Goal: Information Seeking & Learning: Find contact information

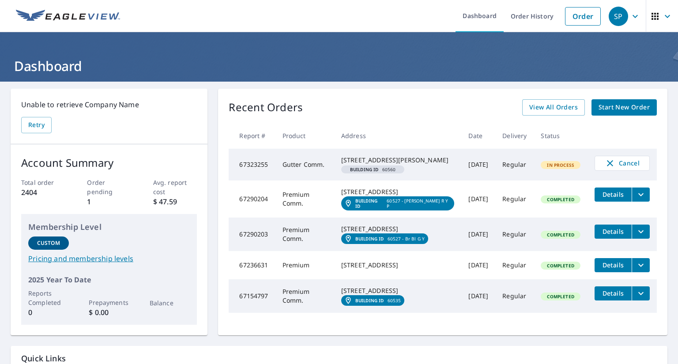
click at [636, 271] on icon "filesDropdownBtn-67236631" at bounding box center [641, 265] width 11 height 11
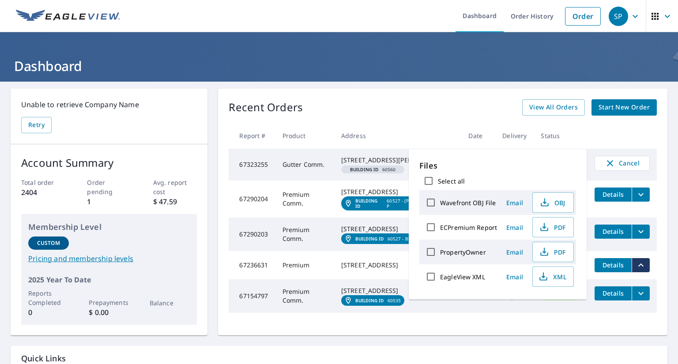
click at [605, 269] on span "Details" at bounding box center [613, 265] width 26 height 8
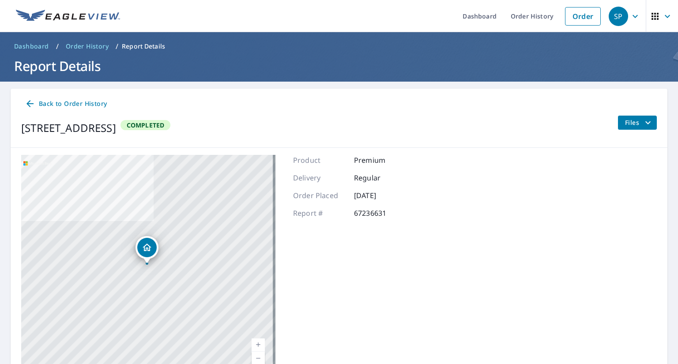
click at [633, 121] on span "Files" at bounding box center [639, 122] width 28 height 11
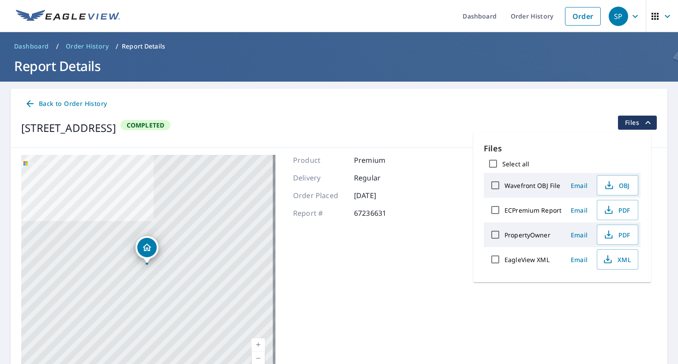
click at [572, 135] on div "Files Select all Wavefront OBJ File Email OBJ ECPremium Report Email PDF Proper…" at bounding box center [562, 207] width 178 height 151
click at [456, 136] on div "[STREET_ADDRESS] Completed Files" at bounding box center [339, 128] width 636 height 25
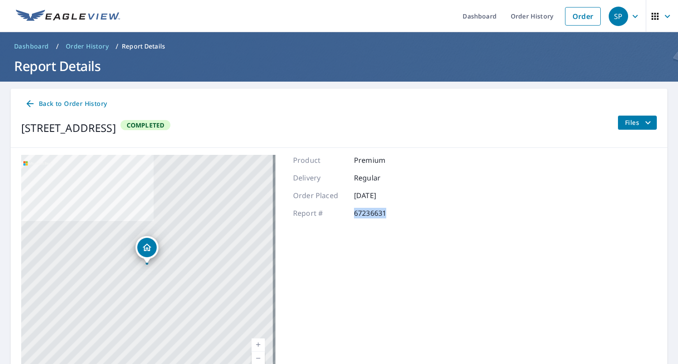
drag, startPoint x: 383, startPoint y: 215, endPoint x: 348, endPoint y: 216, distance: 35.3
click at [348, 216] on div "Report # 67236631" at bounding box center [350, 213] width 114 height 11
click at [349, 240] on div "Product Premium Delivery Regular Order Placed [DATE] Report # 67236631" at bounding box center [350, 265] width 114 height 221
drag, startPoint x: 352, startPoint y: 210, endPoint x: 396, endPoint y: 216, distance: 44.1
click at [396, 216] on p "67236631" at bounding box center [380, 213] width 53 height 11
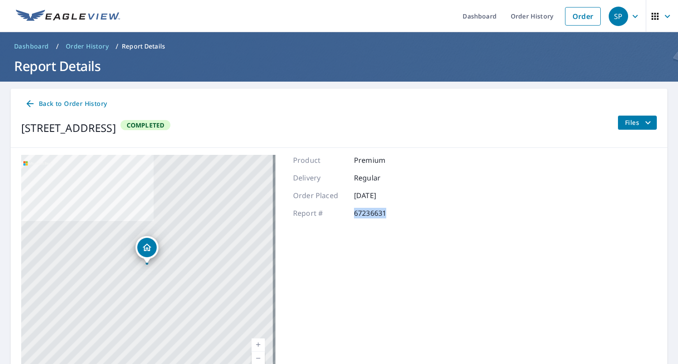
click at [382, 237] on div "Product Premium Delivery Regular Order Placed [DATE] Report # 67236631" at bounding box center [350, 265] width 114 height 221
click at [368, 228] on div "Product Premium Delivery Regular Order Placed [DATE] Report # 67236631" at bounding box center [350, 265] width 114 height 221
click at [630, 15] on icon "button" at bounding box center [635, 16] width 11 height 11
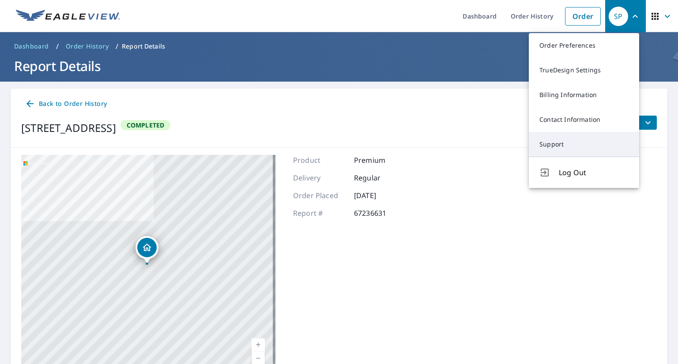
click at [558, 147] on link "Support" at bounding box center [584, 144] width 110 height 25
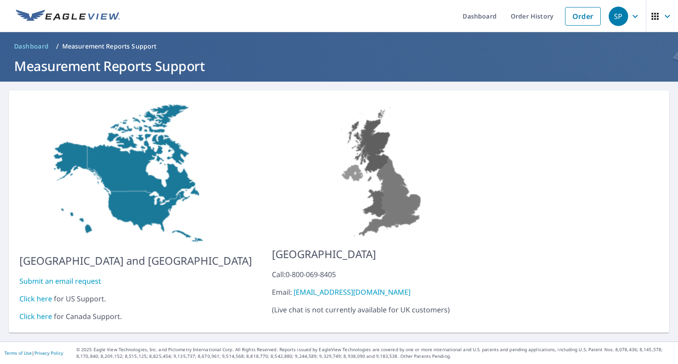
click at [38, 294] on link "Click here" at bounding box center [35, 299] width 33 height 10
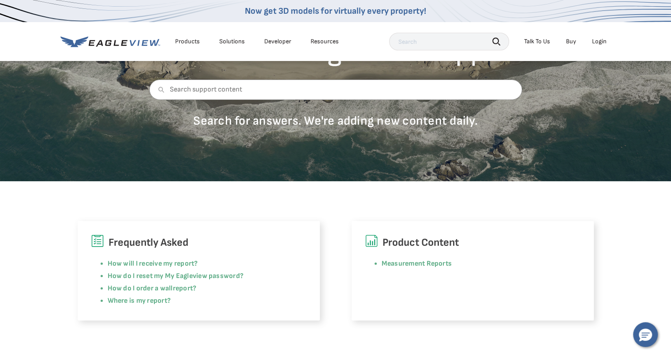
scroll to position [129, 0]
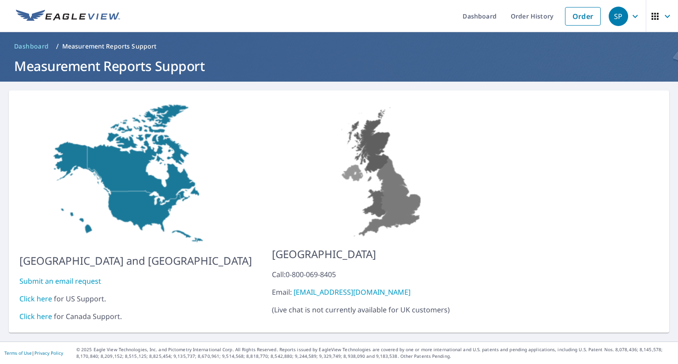
click at [30, 294] on link "Click here" at bounding box center [35, 299] width 33 height 10
